Goal: Use online tool/utility: Utilize a website feature to perform a specific function

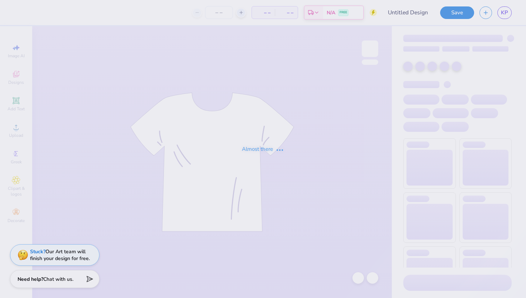
type input "Hoodie"
type input "50"
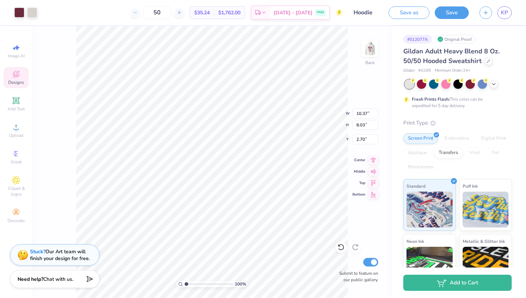
type input "10.37"
type input "8.03"
click at [316, 112] on div "100 % Back W 4.65 H 5.58 Y 3.27 Center Middle Top Bottom Submit to feature on o…" at bounding box center [212, 162] width 360 height 272
type input "4.06"
type input "4.87"
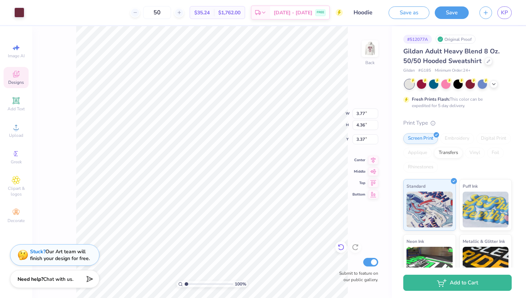
click at [340, 246] on icon at bounding box center [339, 245] width 1 height 1
type input "3.51"
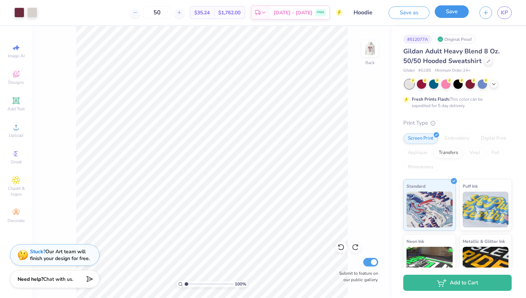
click at [452, 14] on button "Save" at bounding box center [452, 11] width 34 height 13
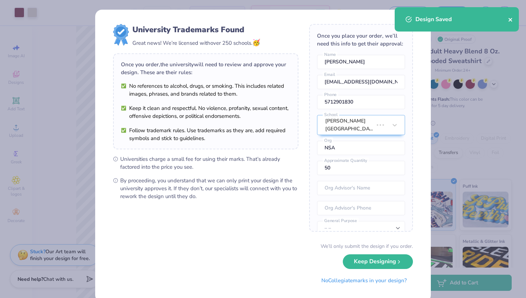
click at [508, 19] on icon "close" at bounding box center [510, 20] width 5 height 6
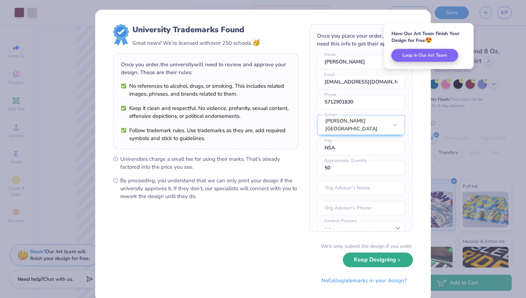
click at [367, 264] on button "Keep Designing" at bounding box center [378, 259] width 70 height 15
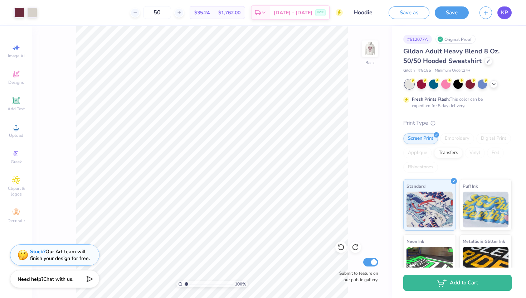
click at [508, 15] on link "KP" at bounding box center [504, 12] width 14 height 13
